Goal: Task Accomplishment & Management: Complete application form

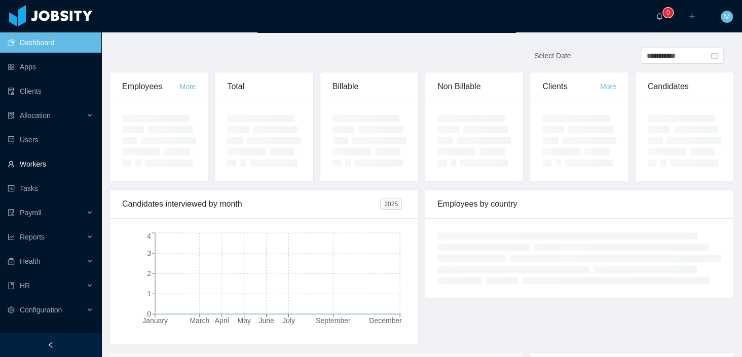
drag, startPoint x: 35, startPoint y: 168, endPoint x: 88, endPoint y: 159, distance: 53.6
click at [35, 168] on link "Workers" at bounding box center [51, 164] width 86 height 20
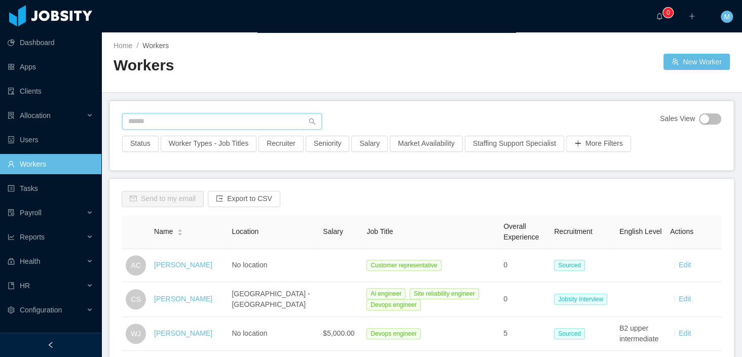
click at [156, 124] on input "text" at bounding box center [222, 121] width 200 height 16
paste input "**********"
type input "**********"
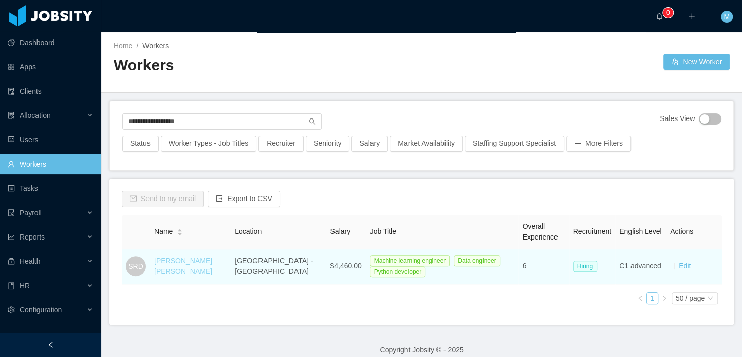
click at [170, 263] on link "Santiago Raúl Díaz" at bounding box center [183, 266] width 58 height 19
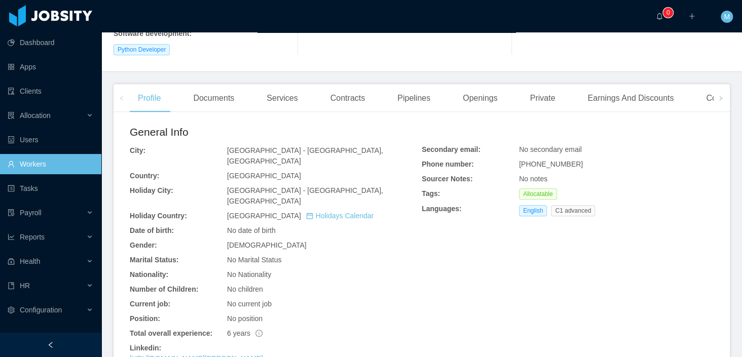
scroll to position [252, 0]
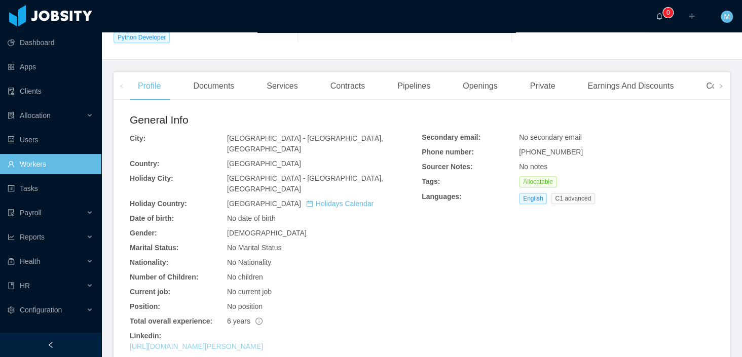
click at [263, 342] on link "https://www.linkedin.com/in/santiago-d%C3%ADaz-8006958b" at bounding box center [196, 346] width 133 height 8
click at [43, 84] on link "Clients" at bounding box center [51, 91] width 86 height 20
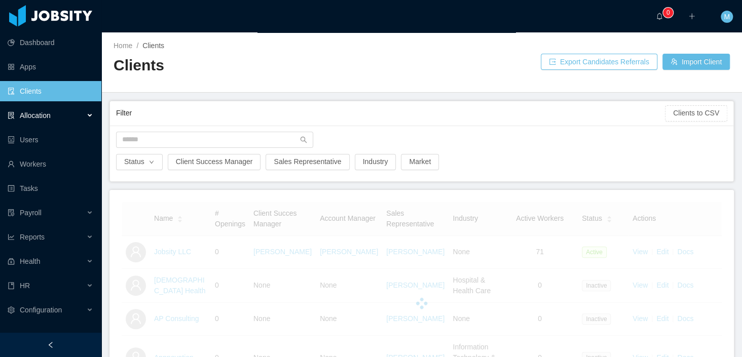
click at [62, 119] on div "Allocation" at bounding box center [50, 115] width 101 height 20
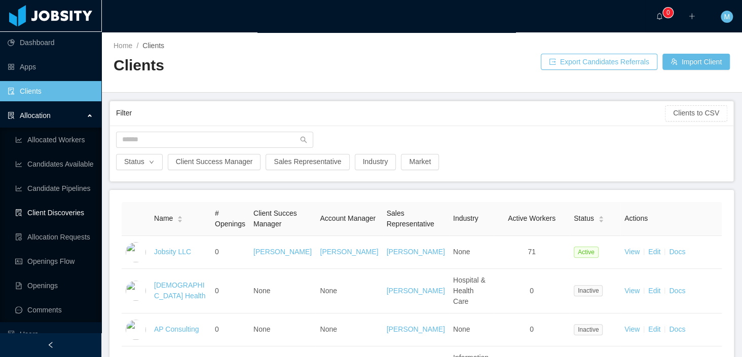
click at [57, 214] on link "Client Discoveries" at bounding box center [54, 213] width 78 height 20
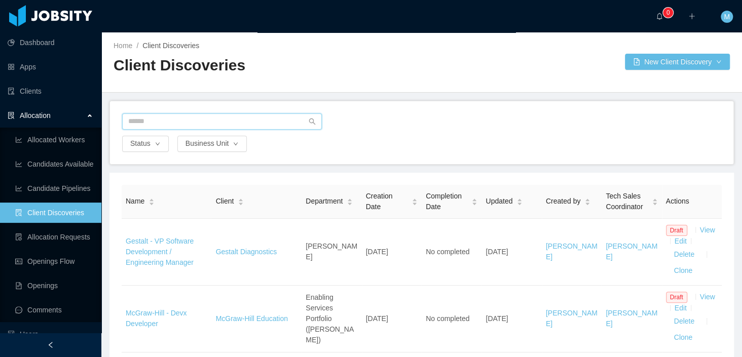
click at [191, 123] on input "text" at bounding box center [222, 121] width 200 height 16
click at [239, 92] on main "Home / Client Discoveries / Client Discoveries New Client Discovery Status Busi…" at bounding box center [421, 194] width 640 height 325
click at [205, 120] on input "text" at bounding box center [222, 121] width 200 height 16
type input "**"
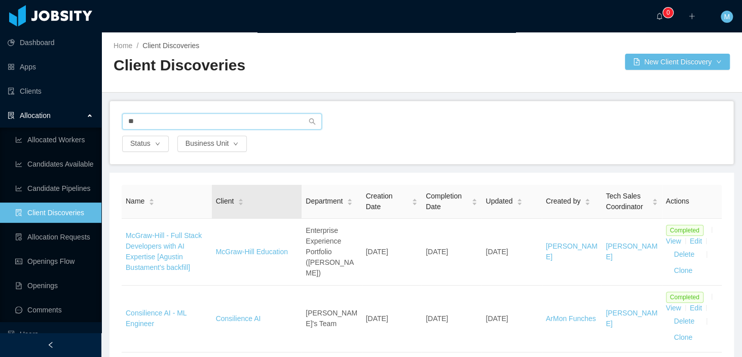
scroll to position [75, 0]
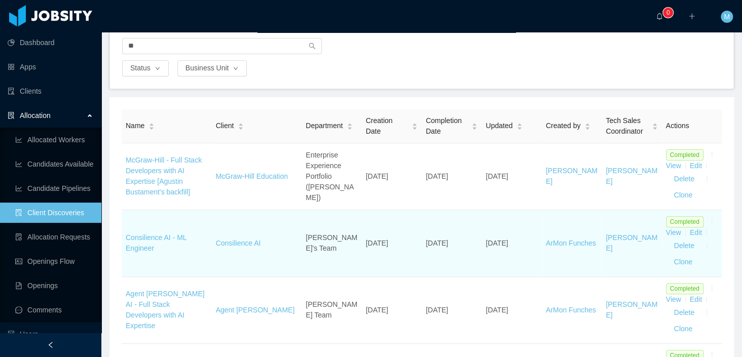
click at [157, 232] on td "Consilience AI - ML Engineer" at bounding box center [167, 243] width 90 height 67
click at [147, 234] on link "Consilience AI - ML Engineer" at bounding box center [156, 243] width 61 height 19
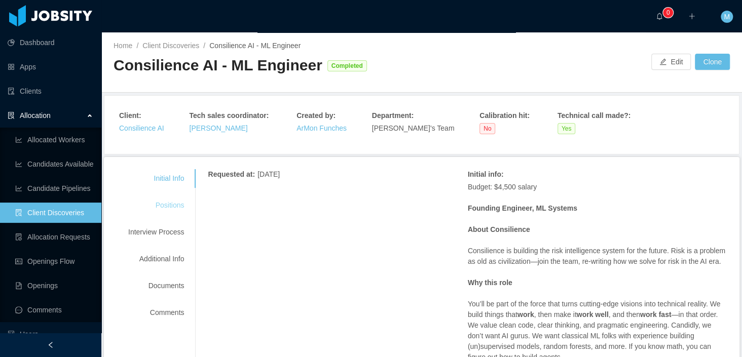
click at [173, 207] on div "Positions" at bounding box center [156, 205] width 80 height 19
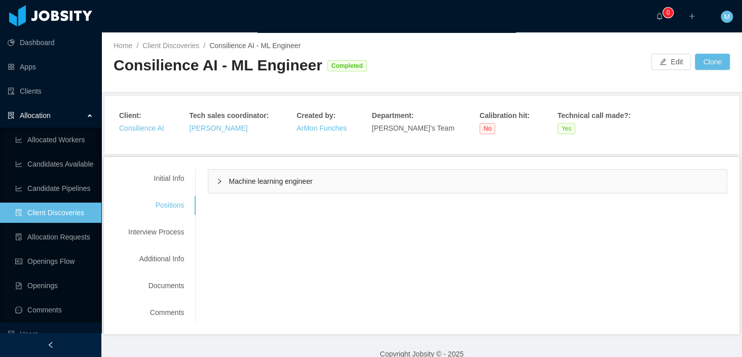
click at [284, 180] on span "Machine learning engineer" at bounding box center [270, 181] width 84 height 8
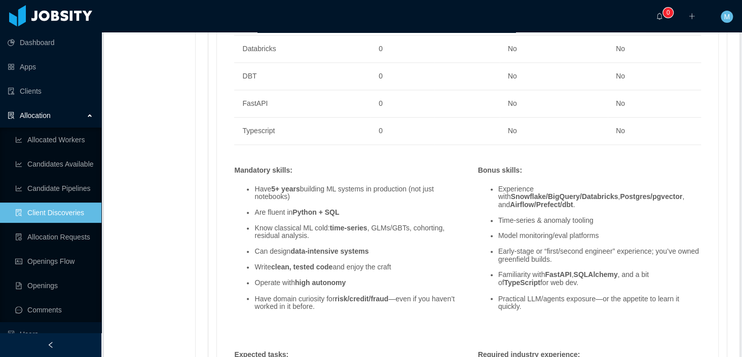
scroll to position [740, 0]
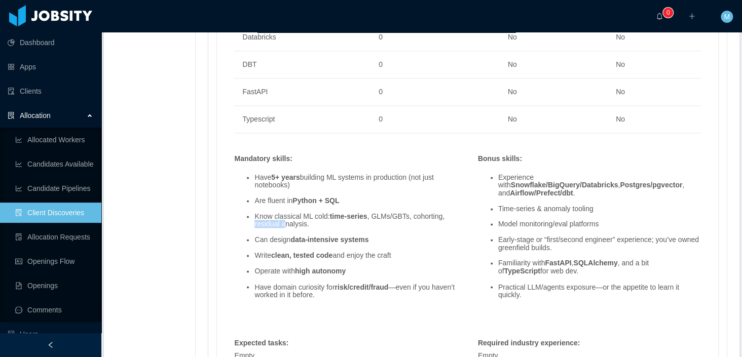
drag, startPoint x: 292, startPoint y: 224, endPoint x: 324, endPoint y: 223, distance: 31.9
click at [324, 223] on li "Know classical ML cold: time-series , GLMs/GBTs, cohorting, residual analysis." at bounding box center [355, 221] width 203 height 16
click at [367, 217] on strong "time-series" at bounding box center [348, 216] width 37 height 8
drag, startPoint x: 338, startPoint y: 214, endPoint x: 379, endPoint y: 215, distance: 41.0
click at [379, 215] on li "Know classical ML cold: time-series , GLMs/GBTs, cohorting, residual analysis." at bounding box center [355, 221] width 203 height 16
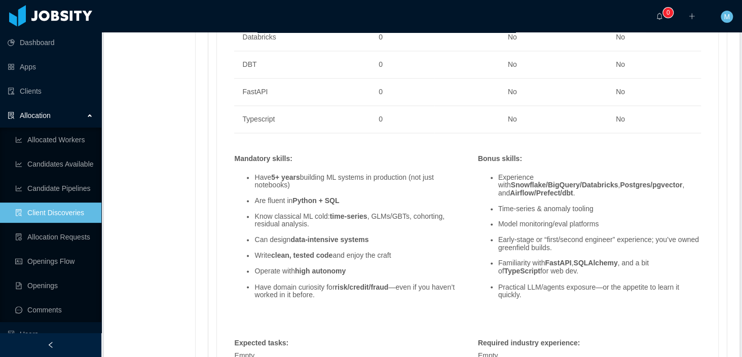
click at [336, 216] on strong "time-series" at bounding box center [348, 216] width 37 height 8
drag, startPoint x: 304, startPoint y: 214, endPoint x: 375, endPoint y: 216, distance: 71.0
click at [375, 216] on li "Know classical ML cold: time-series , GLMs/GBTs, cohorting, residual analysis." at bounding box center [355, 221] width 203 height 16
copy li "ML cold: time-series"
click at [415, 182] on li "Have 5+ years building ML systems in production (not just notebooks)" at bounding box center [355, 182] width 203 height 16
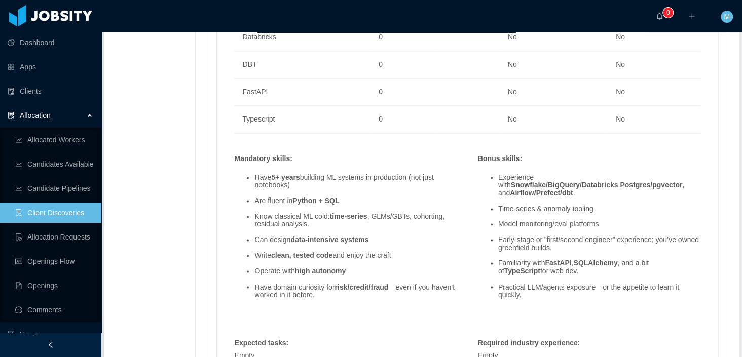
scroll to position [752, 0]
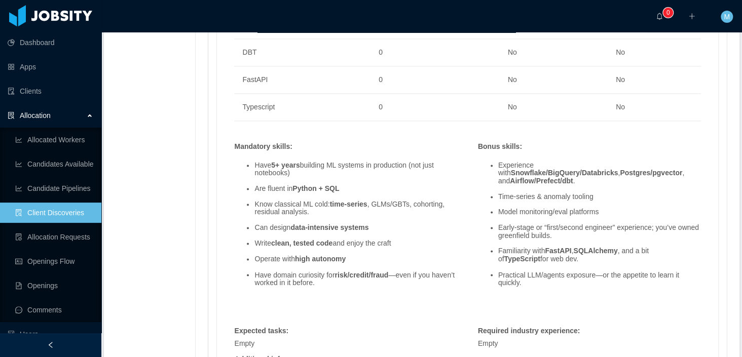
click at [395, 131] on div "Skills : Skill Years Notes Deal Breaker Mandatory Machine Learning 5 Yes Yes Py…" at bounding box center [467, 161] width 487 height 598
drag, startPoint x: 329, startPoint y: 207, endPoint x: 251, endPoint y: 201, distance: 78.2
click at [251, 201] on ul "Have 5+ years building ML systems in production (not just notebooks) Are fluent…" at bounding box center [345, 224] width 223 height 140
click at [346, 211] on li "Know classical ML cold: time-series , GLMs/GBTs, cohorting, residual analysis." at bounding box center [355, 209] width 203 height 16
drag, startPoint x: 371, startPoint y: 211, endPoint x: 253, endPoint y: 200, distance: 119.0
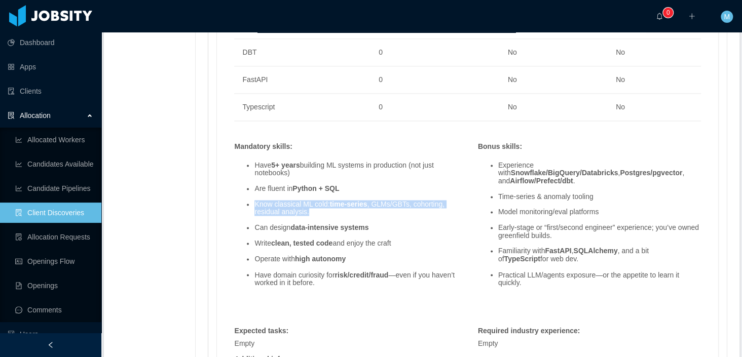
click at [253, 200] on ul "Have 5+ years building ML systems in production (not just notebooks) Are fluent…" at bounding box center [345, 224] width 223 height 140
click at [390, 185] on li "Are fluent in Python + SQL" at bounding box center [355, 189] width 203 height 8
click at [276, 210] on li "Know classical ML cold: time-series , GLMs/GBTs, cohorting, residual analysis." at bounding box center [355, 209] width 203 height 16
copy li "cohorting"
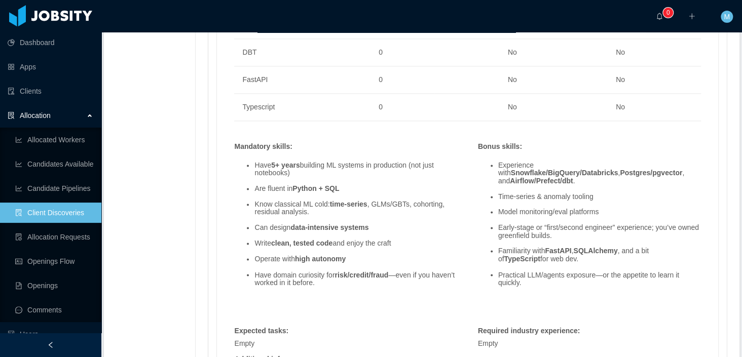
click at [350, 203] on strong "time-series" at bounding box center [348, 204] width 37 height 8
drag, startPoint x: 345, startPoint y: 210, endPoint x: 291, endPoint y: 213, distance: 54.3
click at [291, 213] on li "Know classical ML cold: time-series , GLMs/GBTs, cohorting, residual analysis." at bounding box center [355, 209] width 203 height 16
copy li "residual analysis"
click at [407, 145] on div "Mandatory skills :" at bounding box center [344, 146] width 231 height 11
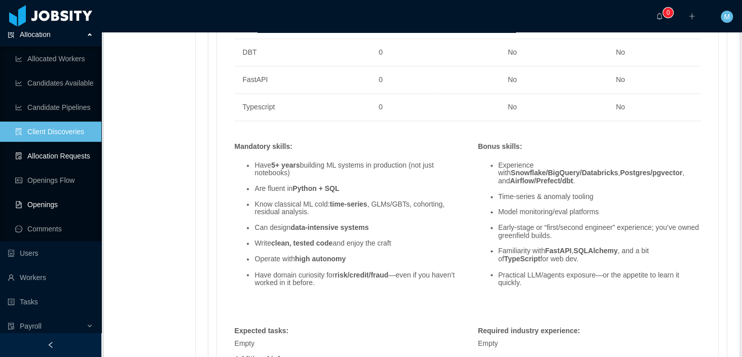
scroll to position [184, 0]
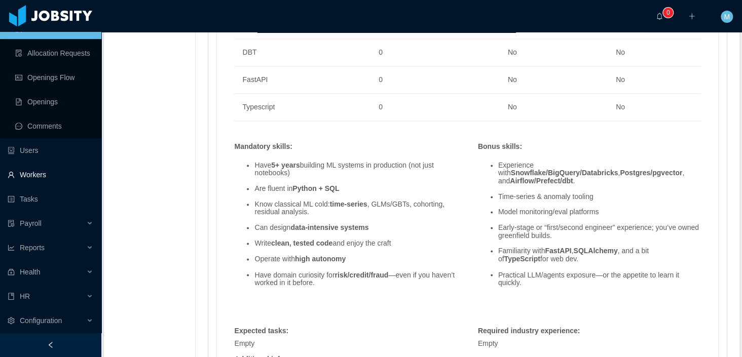
click at [29, 171] on link "Workers" at bounding box center [51, 175] width 86 height 20
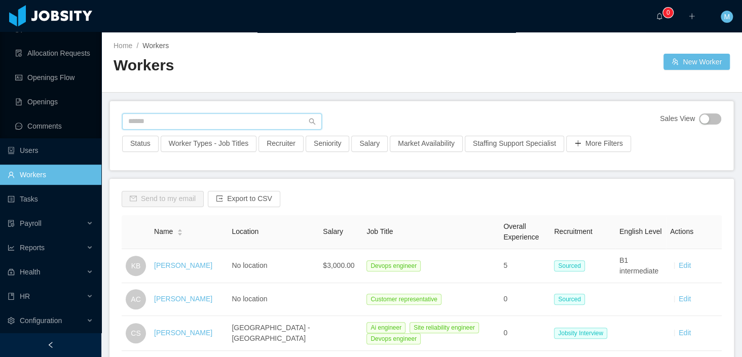
click at [229, 122] on input "text" at bounding box center [222, 121] width 200 height 16
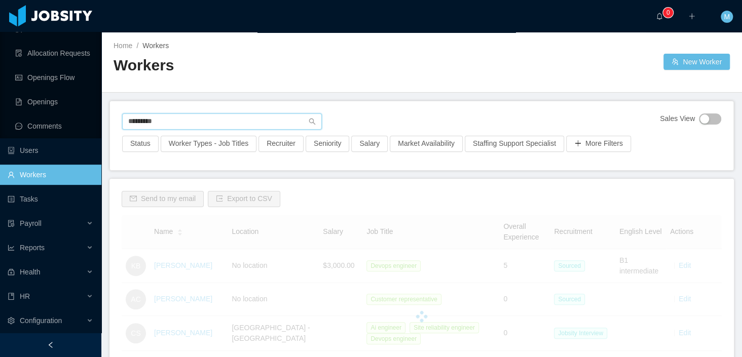
type input "*********"
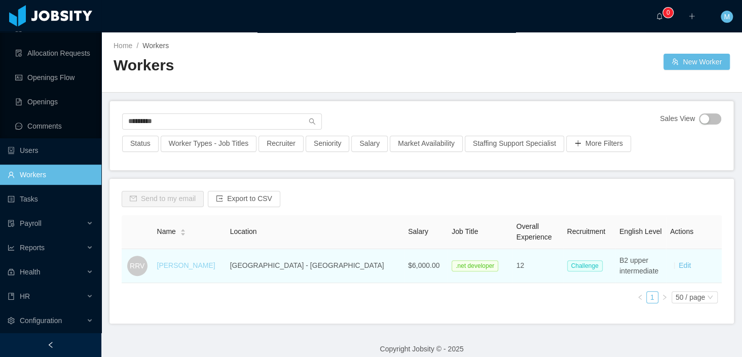
click at [210, 266] on link "[PERSON_NAME]" at bounding box center [186, 265] width 58 height 8
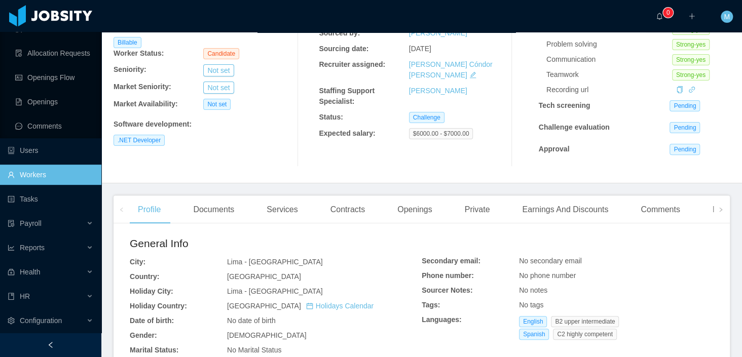
scroll to position [342, 0]
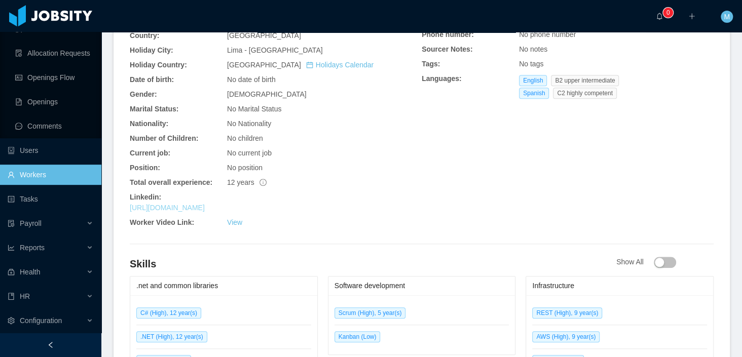
click at [199, 209] on link "[URL][DOMAIN_NAME]" at bounding box center [167, 208] width 75 height 8
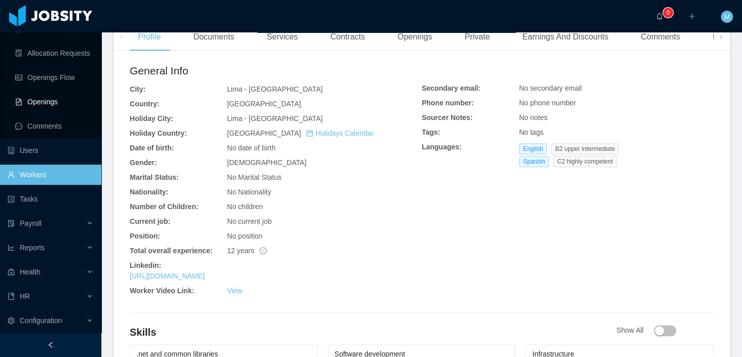
scroll to position [0, 0]
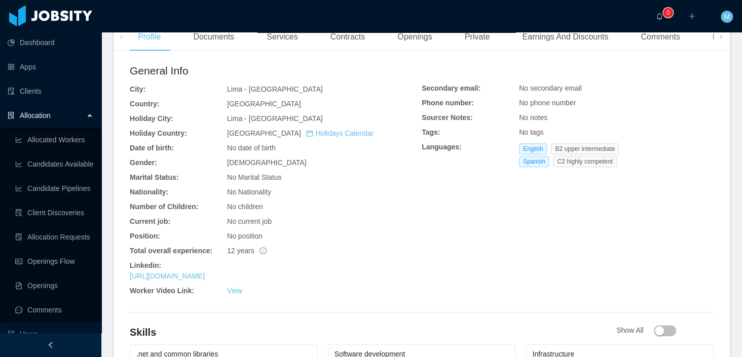
click at [64, 224] on ul "Allocated Workers Candidates Available Candidate Pipelines Client Discoveries A…" at bounding box center [50, 225] width 101 height 195
click at [66, 213] on link "Client Discoveries" at bounding box center [54, 213] width 78 height 20
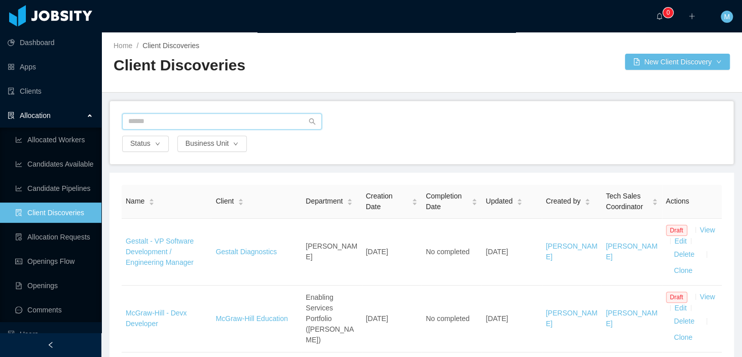
click at [165, 121] on input "text" at bounding box center [222, 121] width 200 height 16
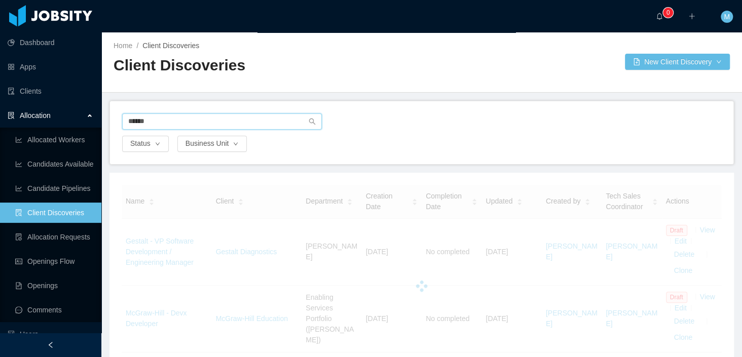
type input "******"
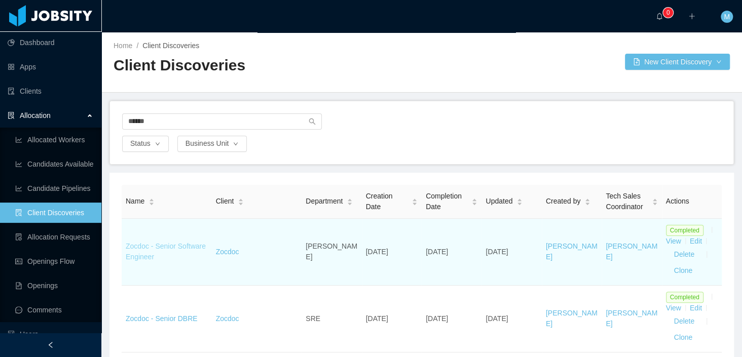
click at [161, 257] on link "Zocdoc - Senior Software Engineer" at bounding box center [166, 251] width 80 height 19
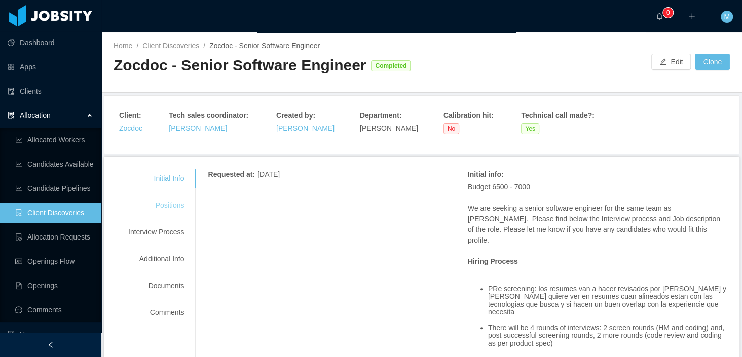
click at [170, 202] on div "Positions" at bounding box center [156, 205] width 80 height 19
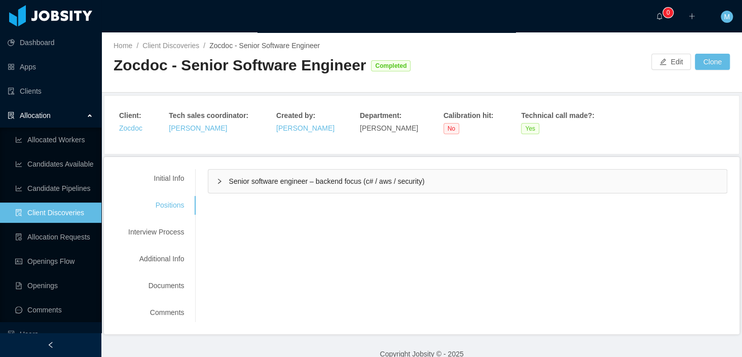
click at [265, 175] on div "Senior software engineer – backend focus (c# / aws / security)" at bounding box center [467, 181] width 518 height 23
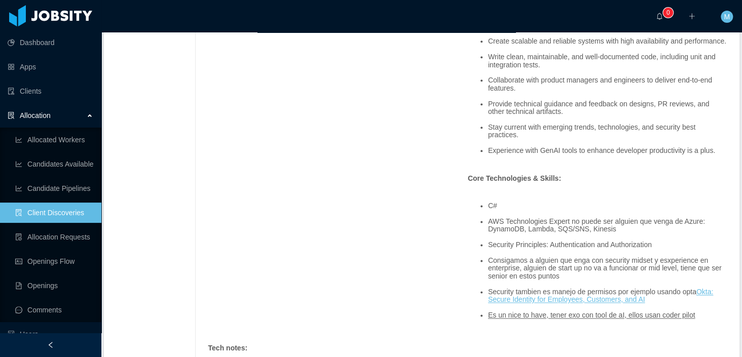
scroll to position [599, 0]
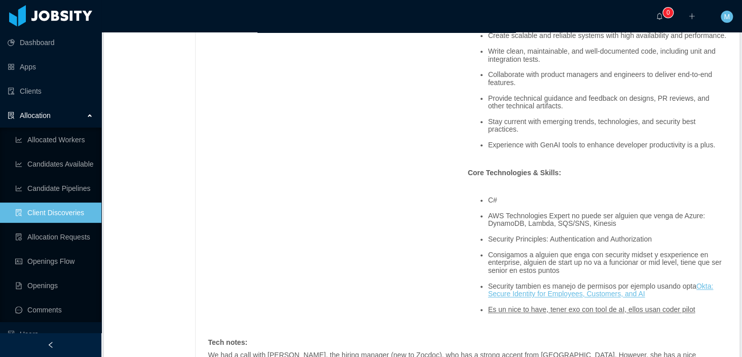
click at [645, 173] on p "Core Technologies & Skills:" at bounding box center [597, 173] width 259 height 11
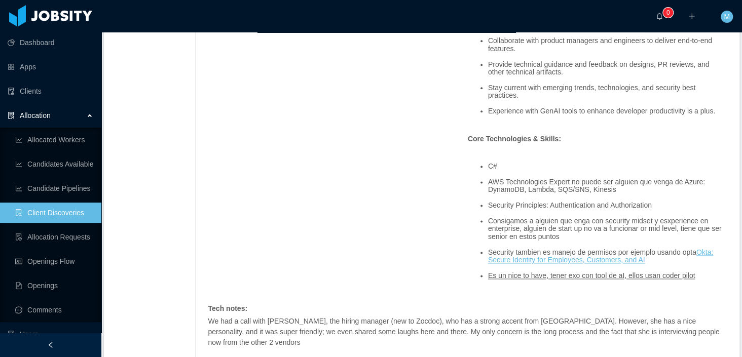
scroll to position [628, 0]
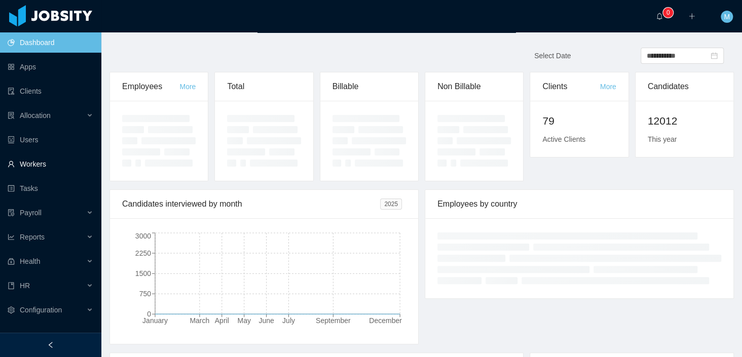
click at [40, 166] on link "Workers" at bounding box center [51, 164] width 86 height 20
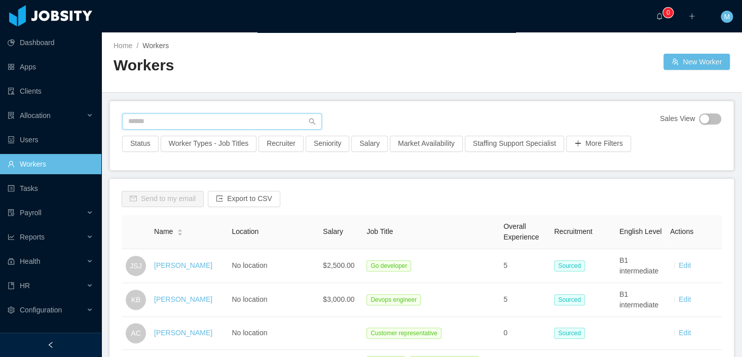
click at [169, 119] on input "text" at bounding box center [222, 121] width 200 height 16
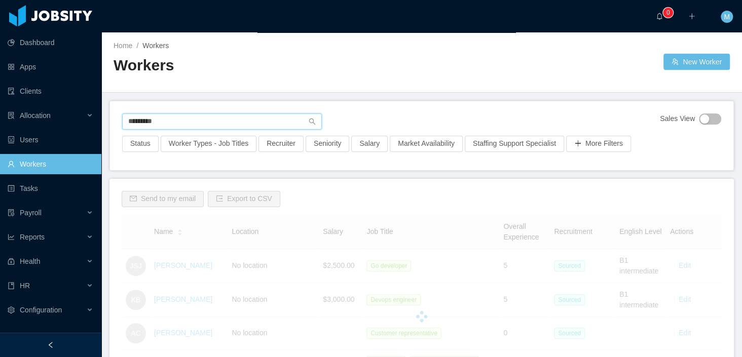
type input "*********"
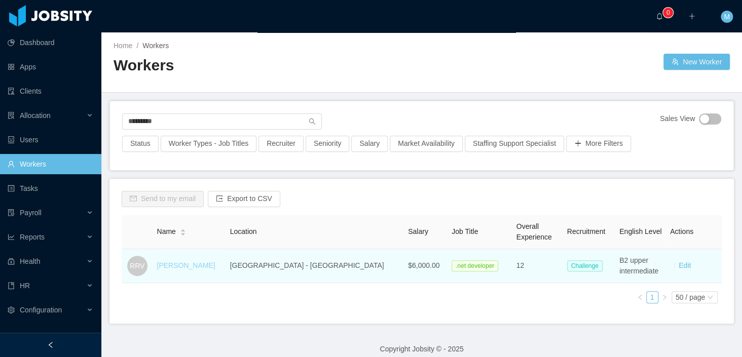
click at [207, 266] on link "[PERSON_NAME]" at bounding box center [186, 265] width 58 height 8
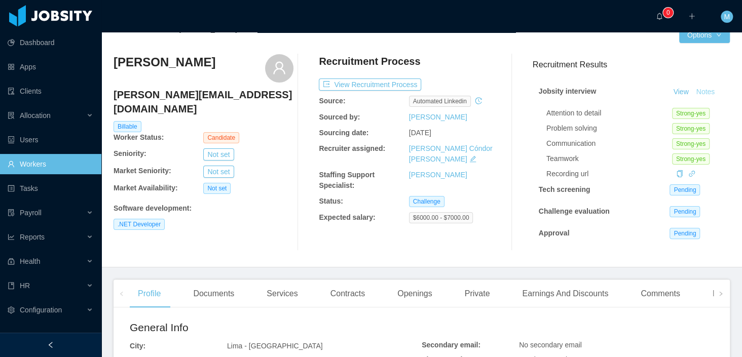
click at [694, 94] on button "Notes" at bounding box center [705, 92] width 27 height 12
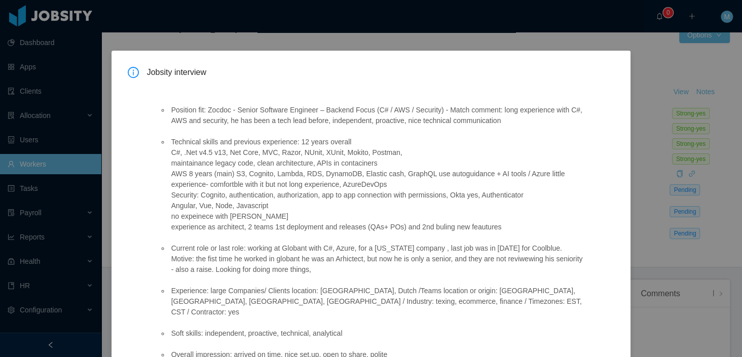
click at [647, 71] on div "Jobsity interview Position fit: Zocdoc - Senior Software Engineer – Backend Foc…" at bounding box center [371, 178] width 742 height 357
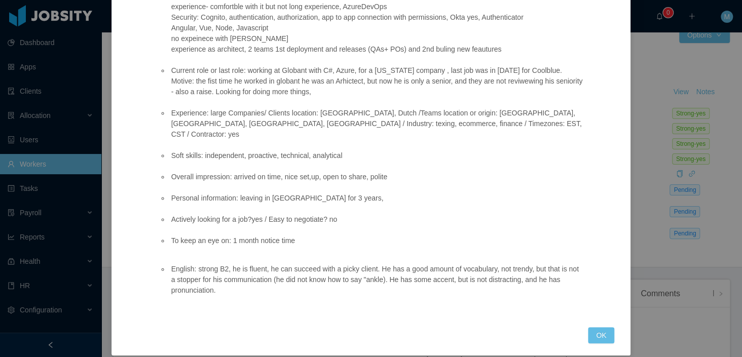
click at [122, 143] on div "Jobsity interview Position fit: Zocdoc - Senior Software Engineer – Backend Foc…" at bounding box center [370, 114] width 519 height 483
drag, startPoint x: 587, startPoint y: 325, endPoint x: 598, endPoint y: 324, distance: 10.7
click at [588, 327] on button "OK" at bounding box center [601, 335] width 26 height 16
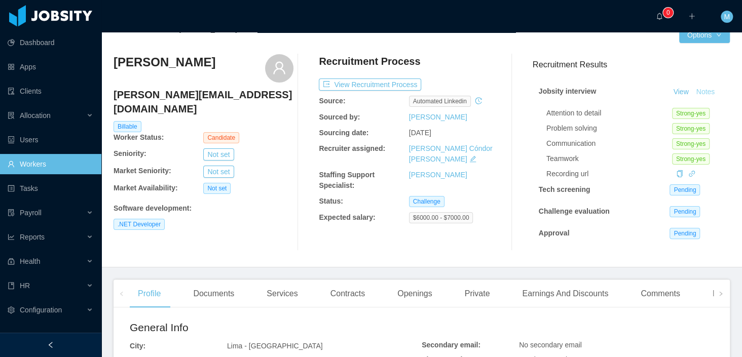
scroll to position [5, 0]
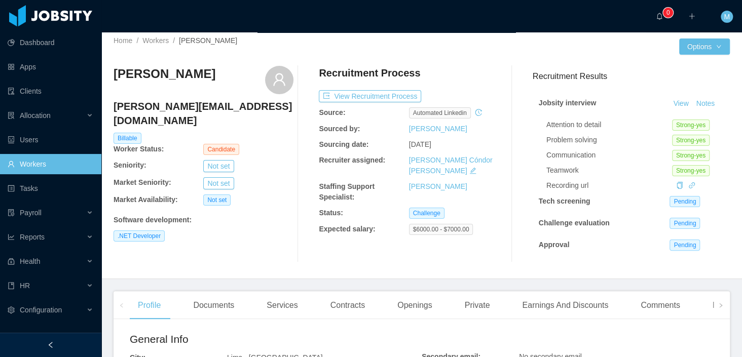
click at [441, 237] on div "Recruitment Process View Recruitment Process Source: automated linkedin Sourced…" at bounding box center [409, 164] width 180 height 197
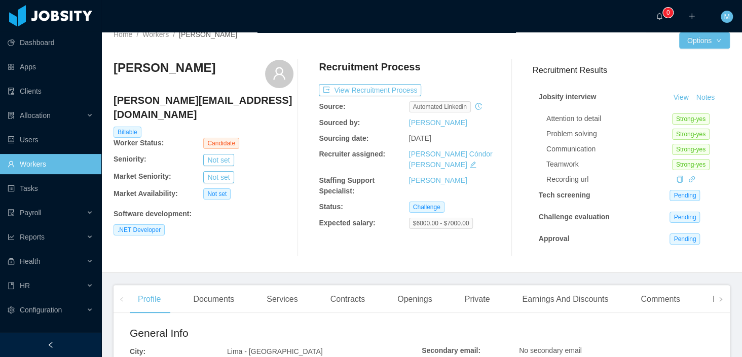
click at [456, 25] on div "··· 0 ··· ··· M ···" at bounding box center [371, 16] width 744 height 32
click at [467, 71] on div "Recruitment Process" at bounding box center [409, 69] width 180 height 19
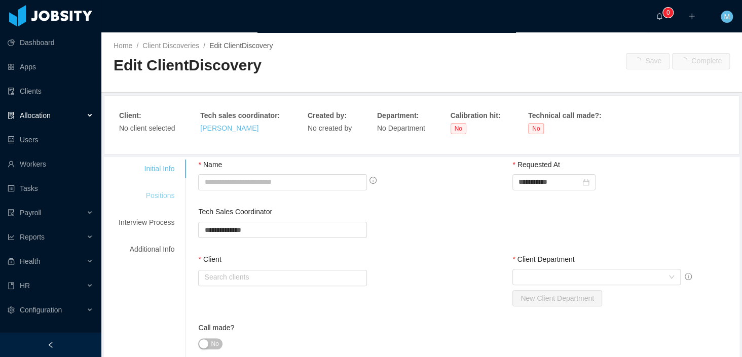
click at [164, 196] on div "Positions" at bounding box center [146, 195] width 80 height 19
type input "**********"
type input "*"
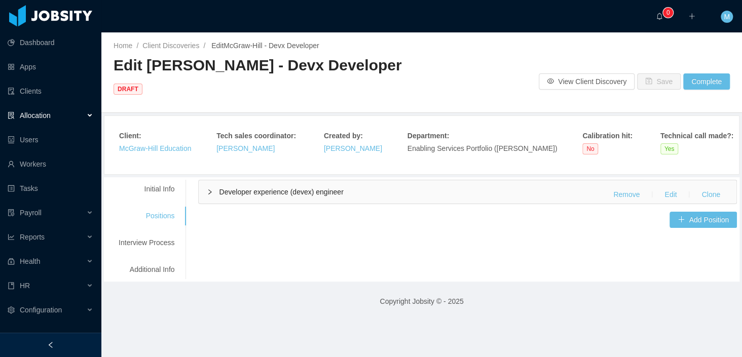
click at [275, 188] on span "Developer experience (devex) engineer" at bounding box center [281, 192] width 124 height 8
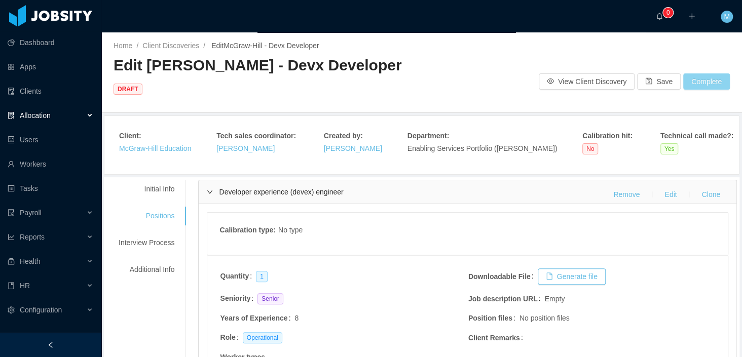
click at [693, 73] on button "Complete" at bounding box center [706, 81] width 47 height 16
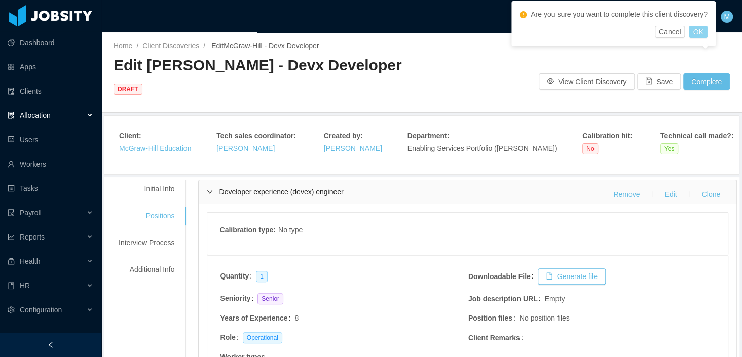
click at [707, 30] on button "OK" at bounding box center [698, 32] width 18 height 12
